Goal: Information Seeking & Learning: Learn about a topic

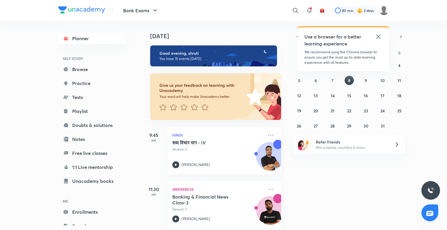
click at [378, 34] on icon at bounding box center [378, 36] width 7 height 7
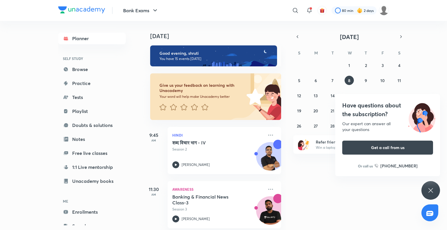
click at [434, 192] on div "Have questions about the subscription? Our expert can answer all your questions…" at bounding box center [430, 190] width 19 height 19
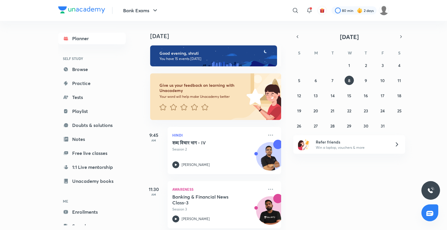
click at [439, 77] on div "[DATE] Good evening, shruti You have 15 events [DATE] Give us your feedback on …" at bounding box center [294, 125] width 304 height 209
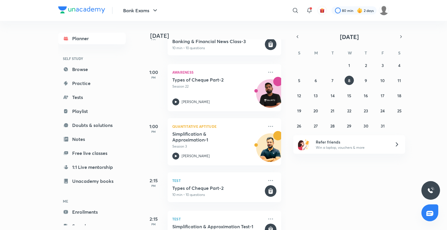
scroll to position [248, 0]
click at [367, 65] on button "2" at bounding box center [365, 65] width 9 height 9
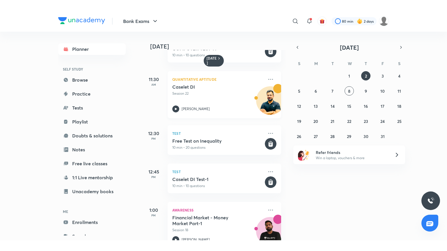
scroll to position [24, 0]
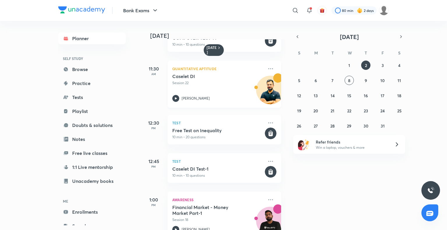
click at [176, 96] on icon at bounding box center [175, 98] width 7 height 7
